Goal: Information Seeking & Learning: Check status

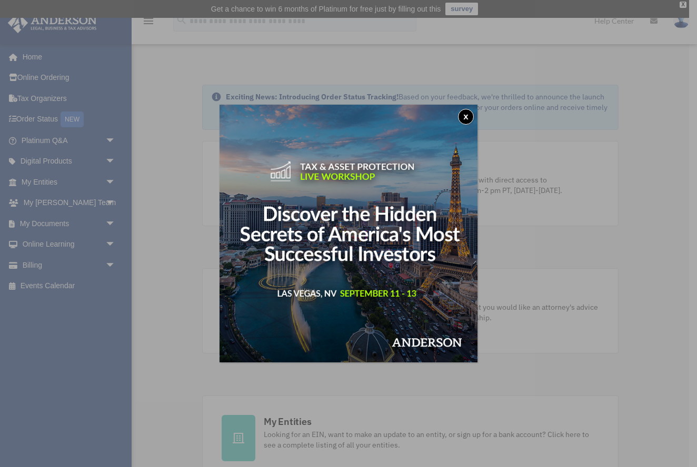
click at [466, 117] on button "x" at bounding box center [466, 117] width 16 height 16
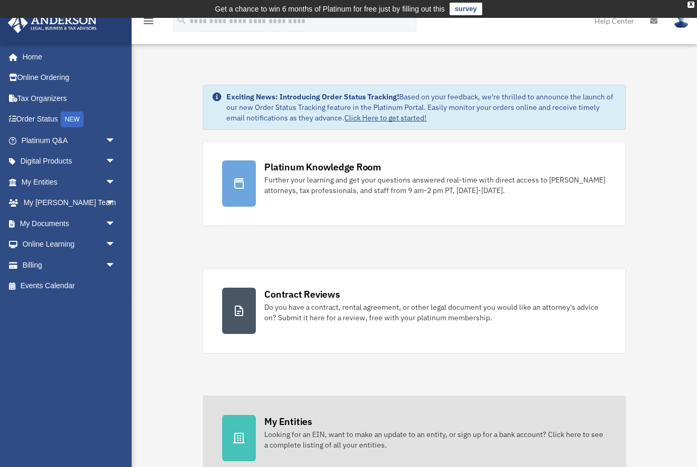
click at [314, 435] on div "Looking for an EIN, want to make an update to an entity, or sign up for a bank …" at bounding box center [435, 440] width 342 height 21
click at [314, 434] on div "Looking for an EIN, want to make an update to an entity, or sign up for a bank …" at bounding box center [435, 440] width 342 height 21
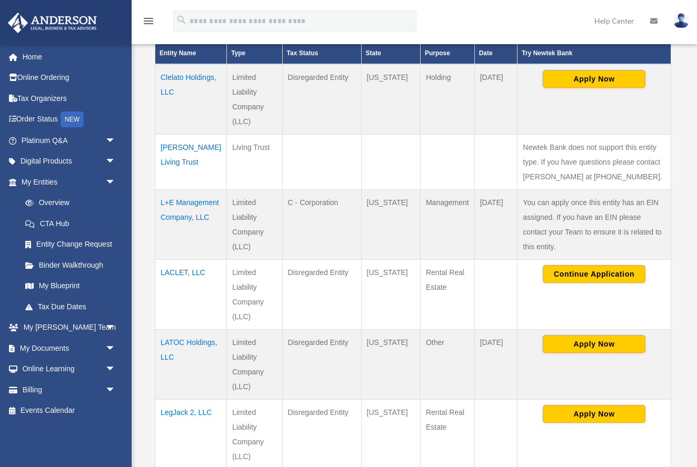
scroll to position [275, 0]
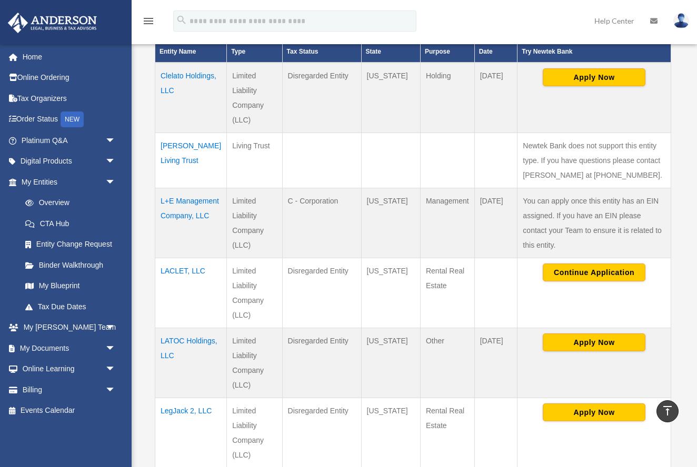
click at [168, 76] on td "Clelato Holdings, LLC" at bounding box center [191, 98] width 72 height 71
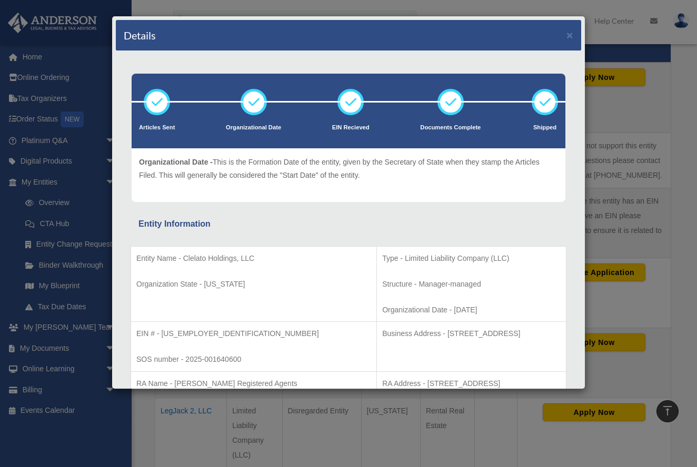
scroll to position [0, 0]
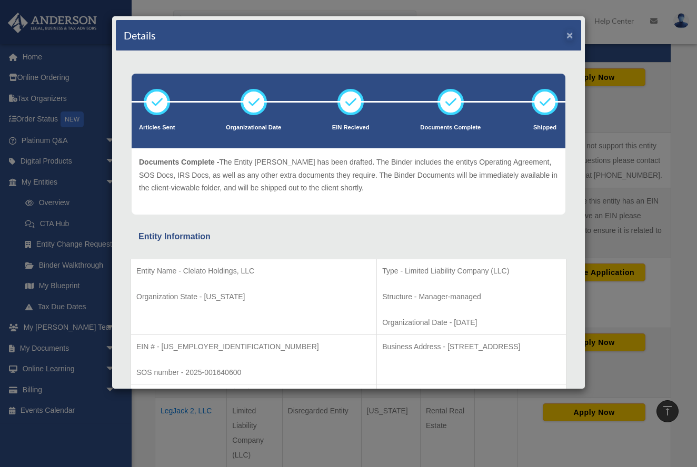
click at [569, 35] on button "×" at bounding box center [569, 34] width 7 height 11
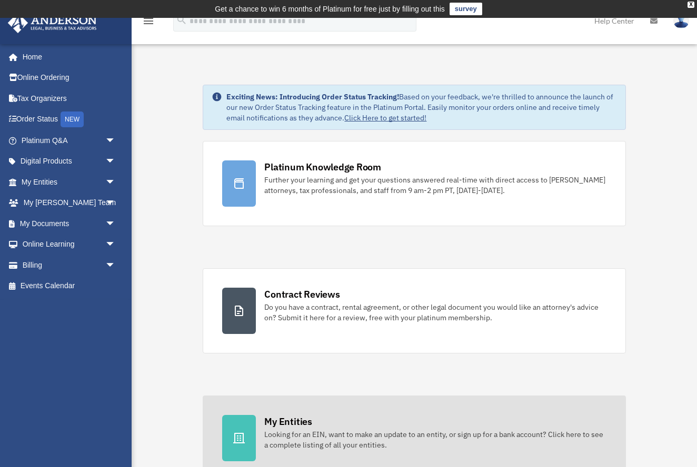
click at [294, 436] on div "Looking for an EIN, want to make an update to an entity, or sign up for a bank …" at bounding box center [435, 440] width 342 height 21
click at [294, 437] on div "Looking for an EIN, want to make an update to an entity, or sign up for a bank …" at bounding box center [435, 440] width 342 height 21
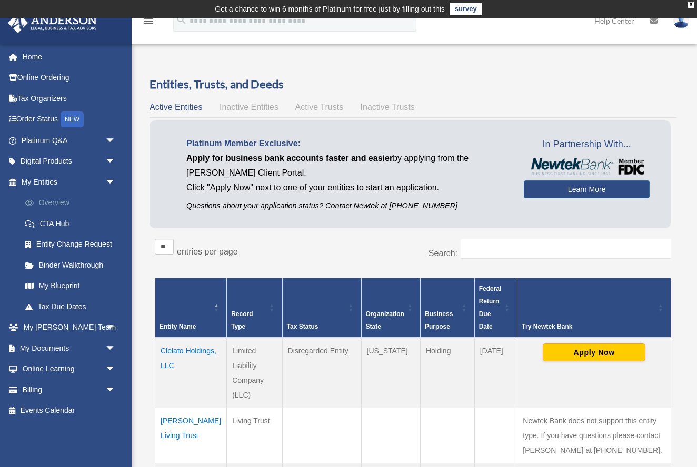
click at [47, 200] on link "Overview" at bounding box center [73, 203] width 117 height 21
click at [176, 348] on td "Clelato Holdings, LLC" at bounding box center [191, 373] width 72 height 71
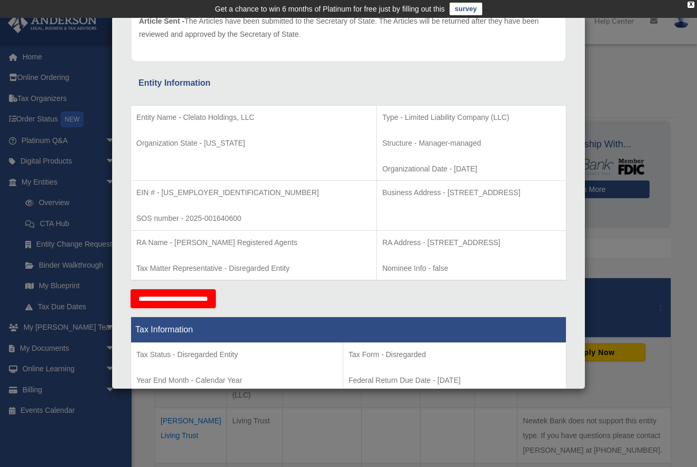
scroll to position [142, 0]
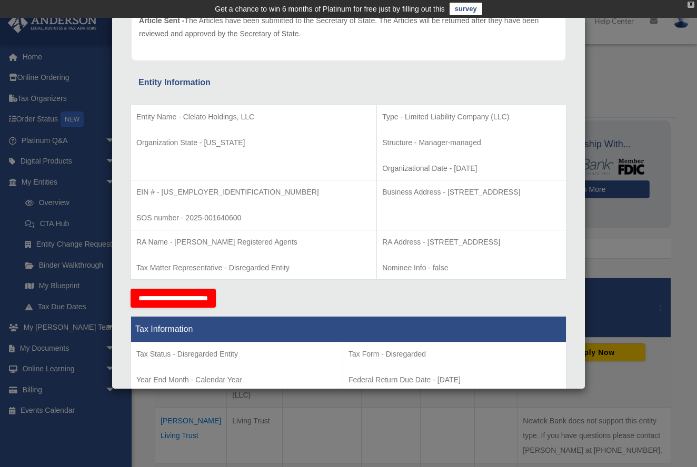
click at [692, 6] on div "X" at bounding box center [690, 5] width 7 height 6
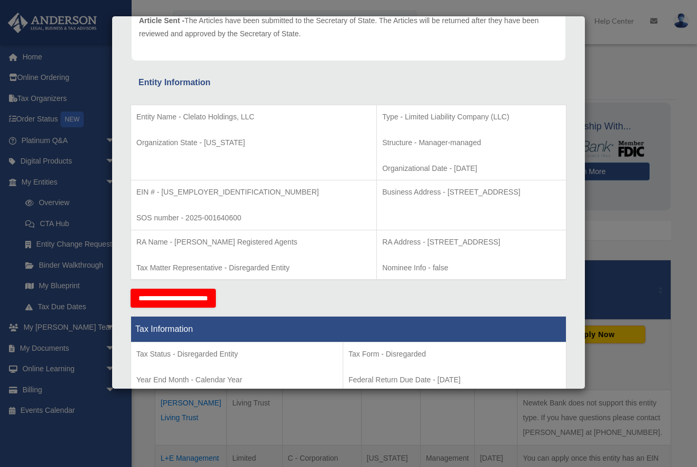
click at [645, 127] on div "Details × Articles Sent Organizational Date" at bounding box center [348, 233] width 697 height 467
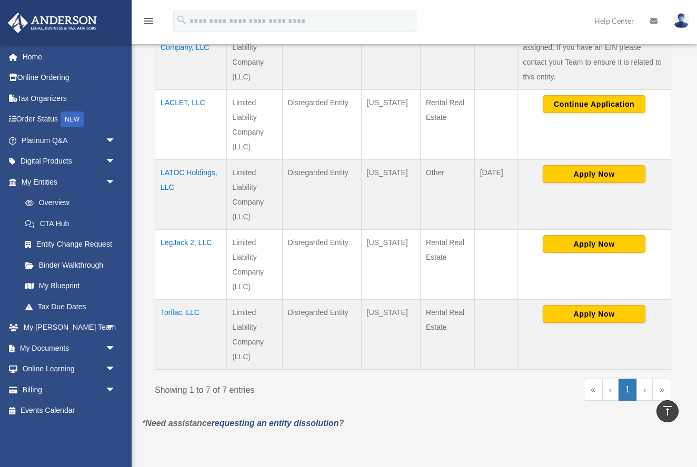
scroll to position [428, 0]
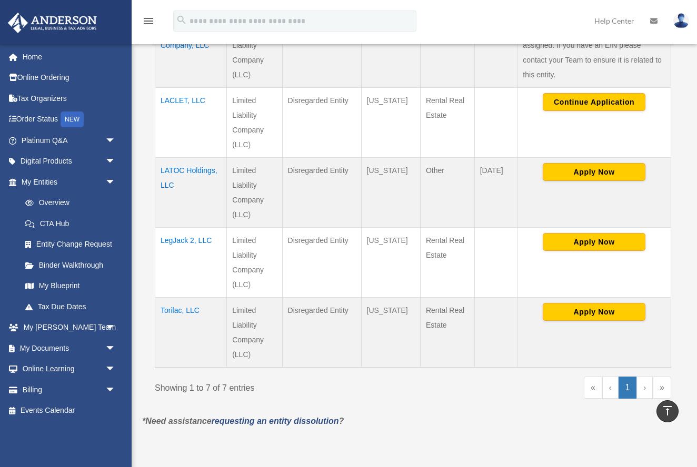
click at [186, 310] on td "Torilac, LLC" at bounding box center [191, 332] width 72 height 71
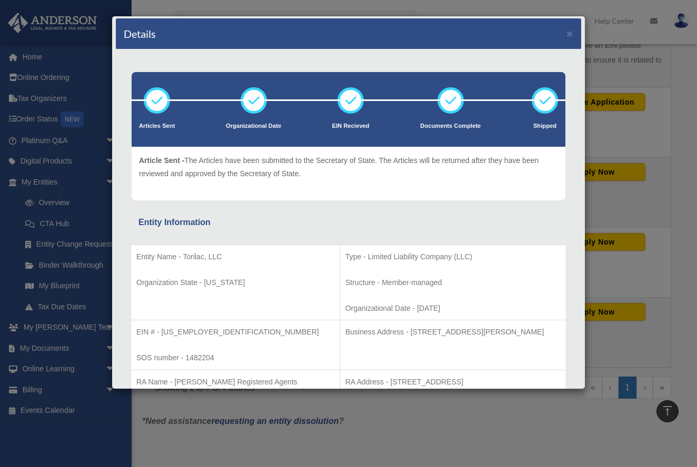
scroll to position [14, 0]
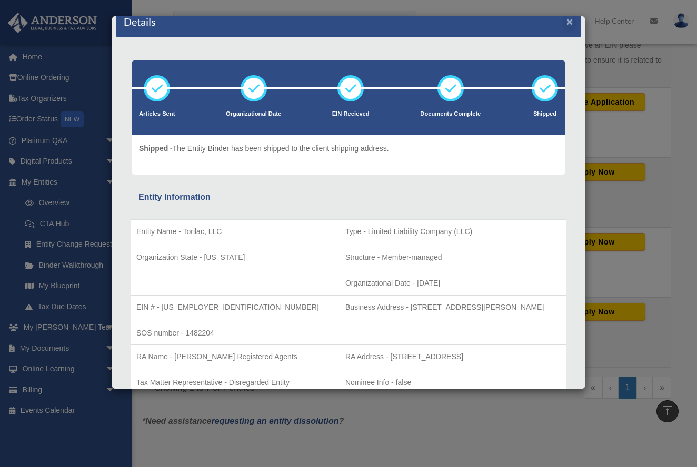
click at [569, 21] on button "×" at bounding box center [569, 21] width 7 height 11
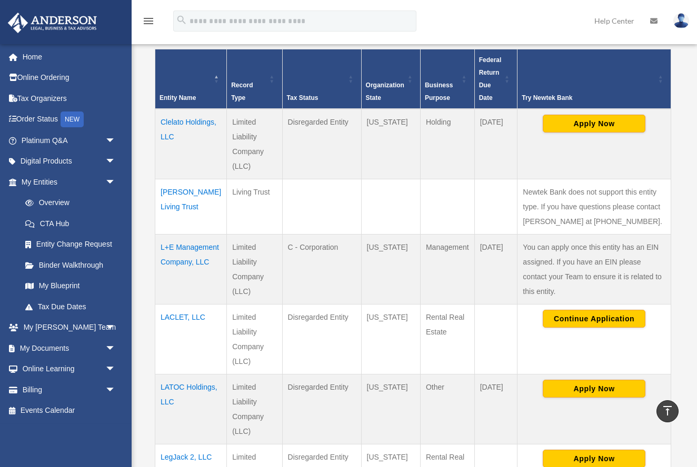
scroll to position [211, 0]
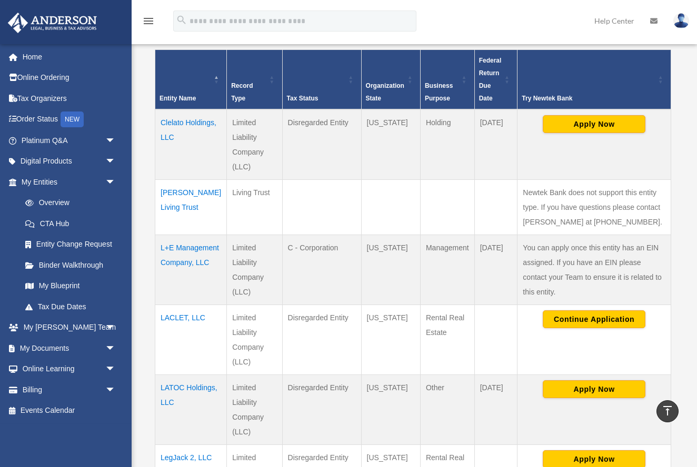
click at [179, 194] on td "[PERSON_NAME] Living Trust" at bounding box center [191, 207] width 72 height 55
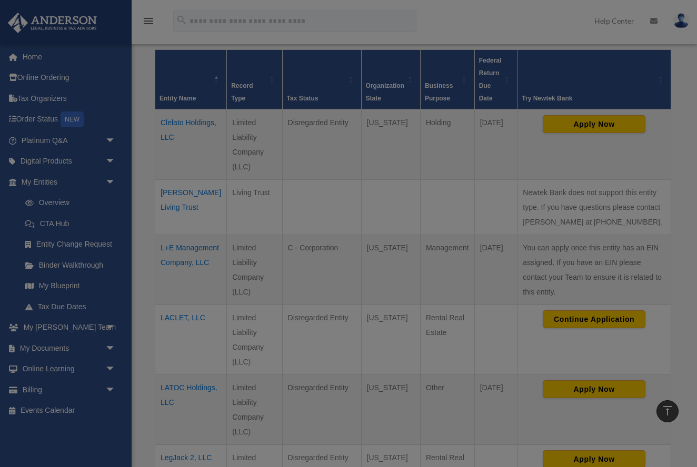
click at [179, 194] on body "X Get a chance to win 6 months of Platinum for free just by filling out this su…" at bounding box center [348, 344] width 697 height 1110
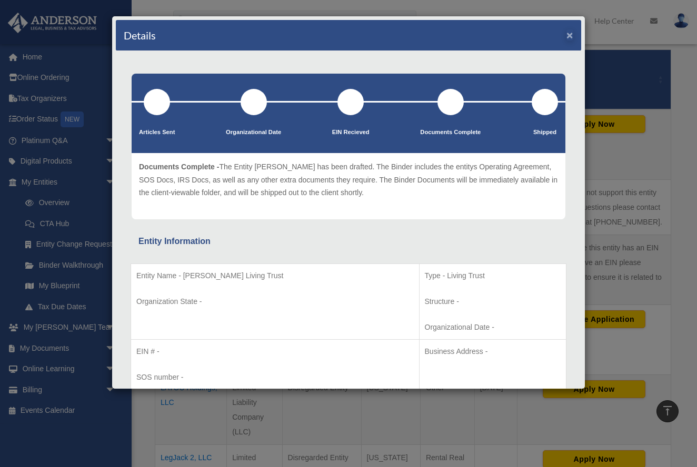
click at [569, 34] on button "×" at bounding box center [569, 34] width 7 height 11
